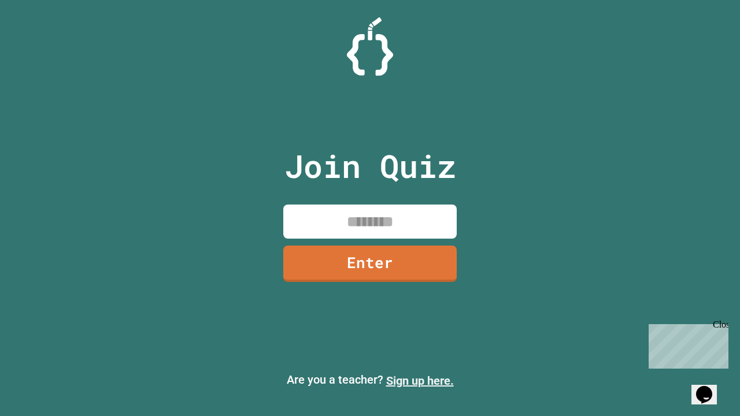
click at [420, 381] on link "Sign up here." at bounding box center [420, 381] width 68 height 14
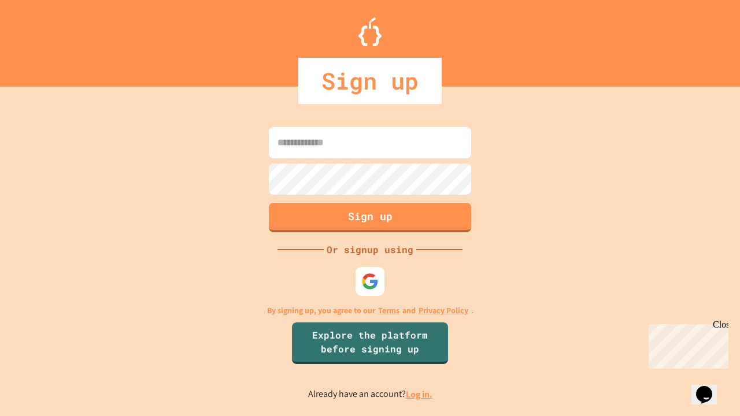
click at [420, 394] on link "Log in." at bounding box center [419, 395] width 27 height 12
